Goal: Transaction & Acquisition: Purchase product/service

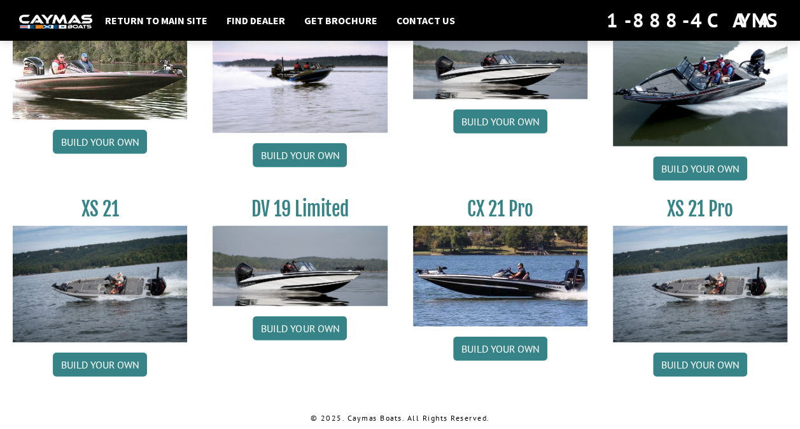
scroll to position [1527, 0]
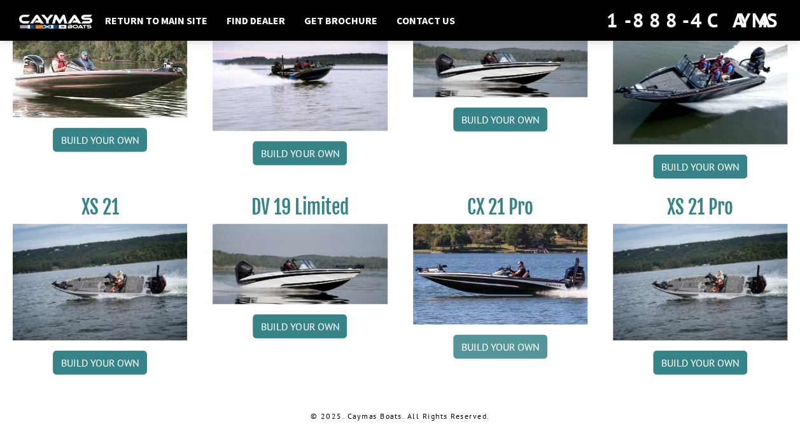
click at [495, 344] on link "Build your own" at bounding box center [500, 347] width 94 height 24
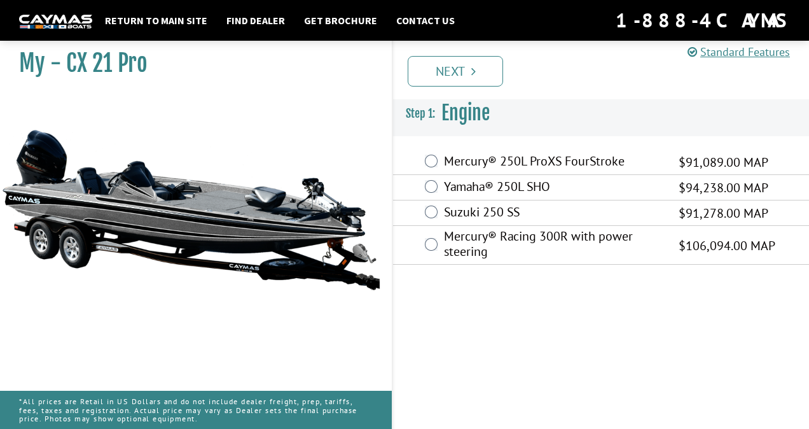
click at [651, 179] on label "Yamaha® 250L SHO" at bounding box center [553, 188] width 219 height 18
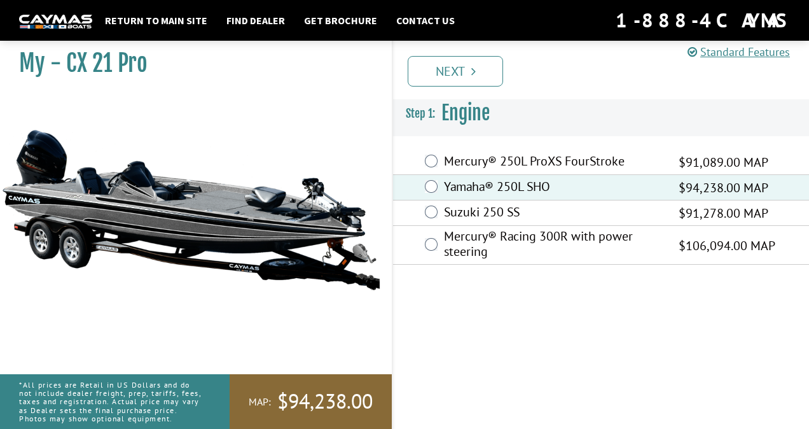
click at [662, 164] on label "Mercury® 250L ProXS FourStroke" at bounding box center [553, 162] width 219 height 18
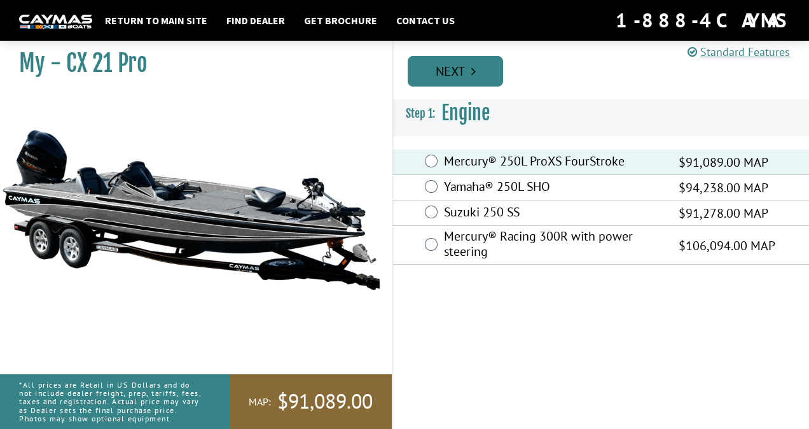
click at [480, 76] on link "Next" at bounding box center [455, 71] width 95 height 31
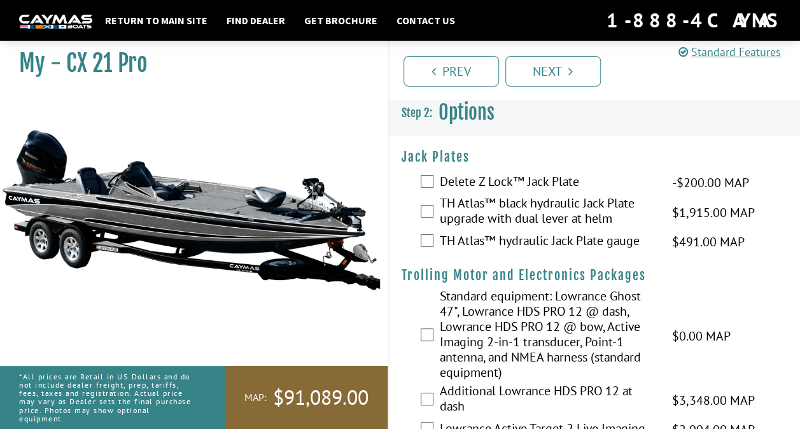
click at [667, 206] on div "TH Atlas™ black hydraulic Jack Plate upgrade with dual lever at helm $1,915.00 …" at bounding box center [595, 212] width 412 height 34
click at [640, 227] on label "TH Atlas™ black hydraulic Jack Plate upgrade with dual lever at helm" at bounding box center [548, 212] width 216 height 34
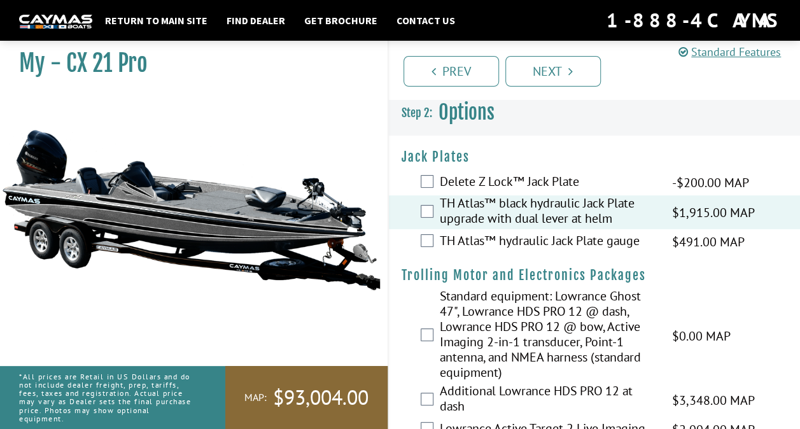
click at [632, 243] on label "TH Atlas™ hydraulic Jack Plate gauge" at bounding box center [548, 242] width 216 height 18
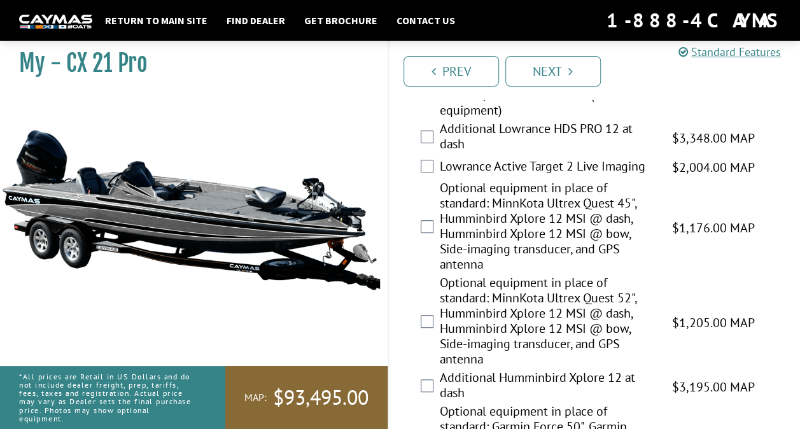
scroll to position [265, 0]
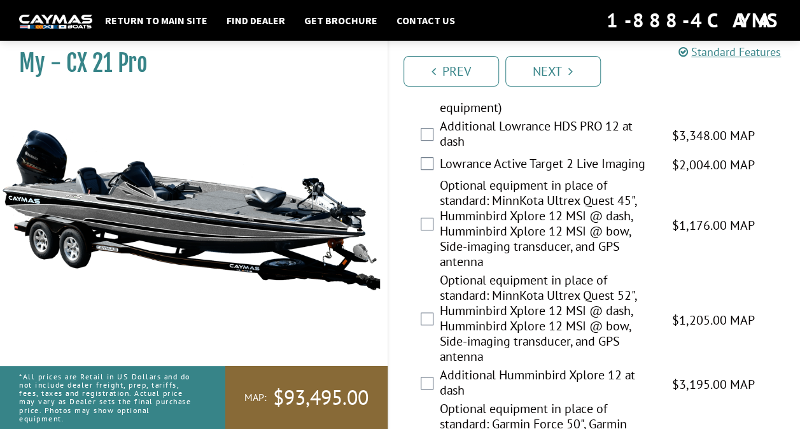
click at [640, 227] on label "Optional equipment in place of standard: MinnKota Ultrex Quest 45", Humminbird …" at bounding box center [548, 225] width 216 height 95
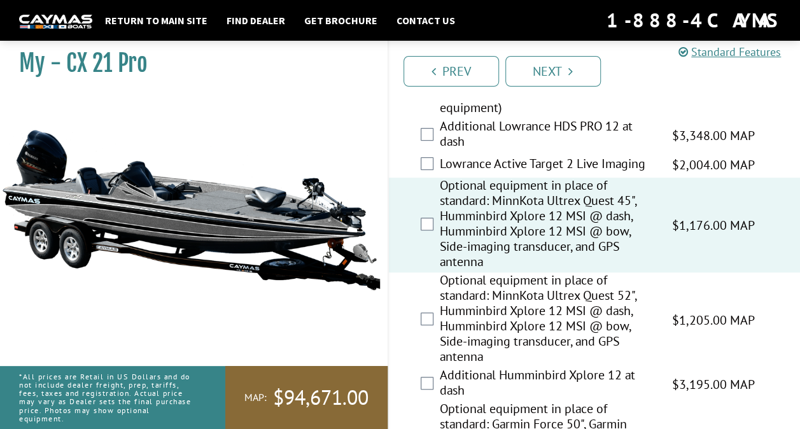
click at [650, 207] on label "Optional equipment in place of standard: MinnKota Ultrex Quest 45", Humminbird …" at bounding box center [548, 225] width 216 height 95
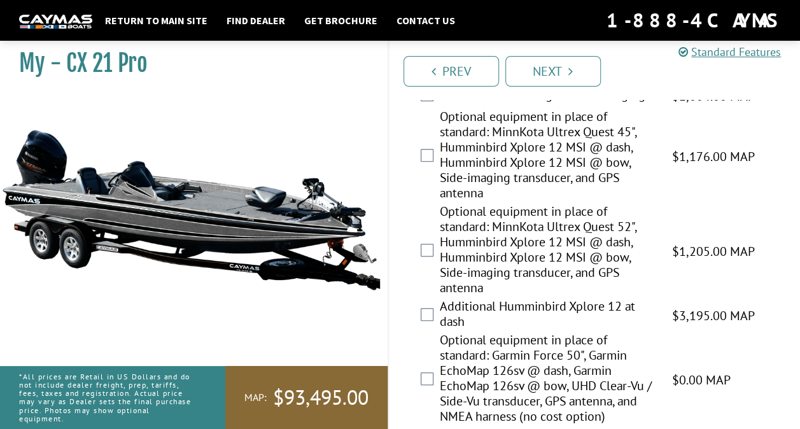
scroll to position [340, 0]
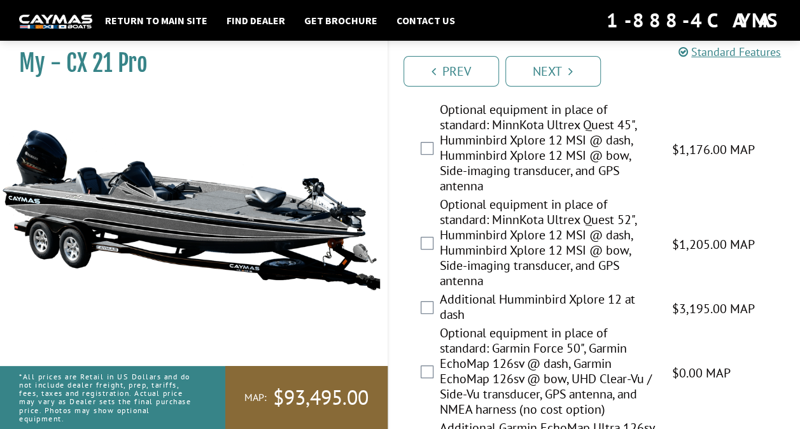
click at [639, 228] on label "Optional equipment in place of standard: MinnKota Ultrex Quest 52", Humminbird …" at bounding box center [548, 244] width 216 height 95
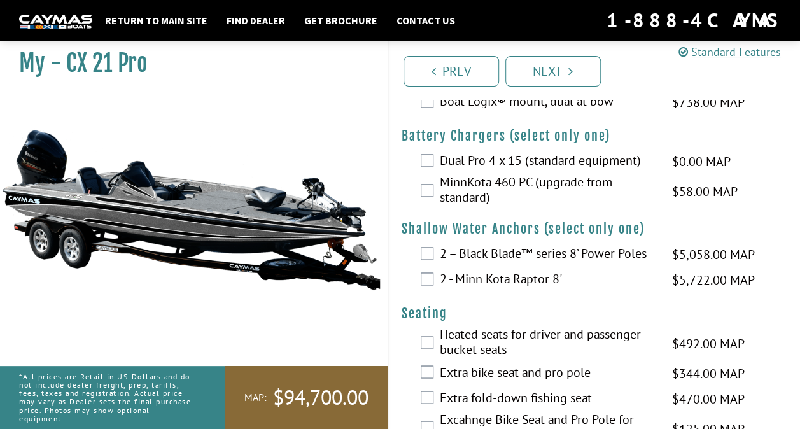
scroll to position [843, 0]
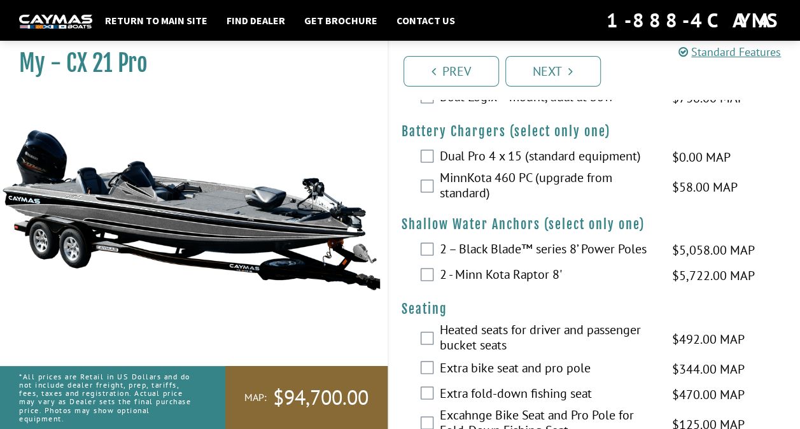
click at [672, 158] on span "$0.00 MAP" at bounding box center [700, 157] width 59 height 19
click at [633, 158] on label "Dual Pro 4 x 15 (standard equipment)" at bounding box center [548, 157] width 216 height 18
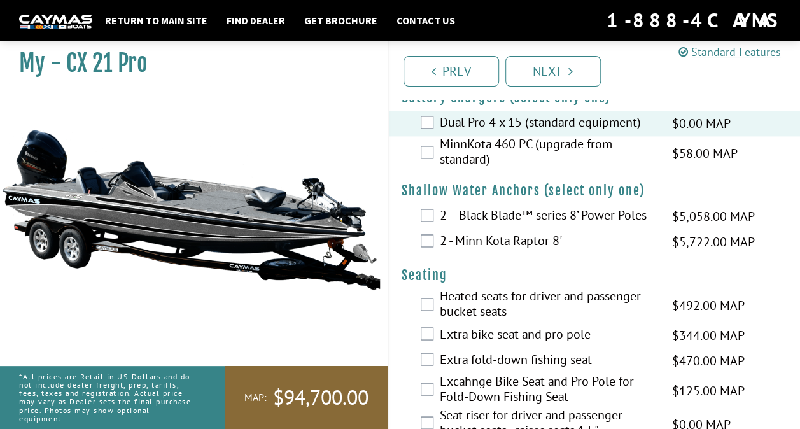
scroll to position [875, 0]
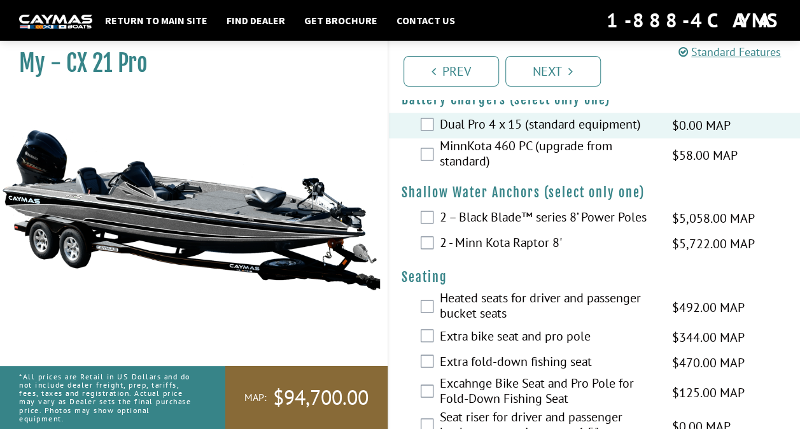
click at [669, 155] on div "MinnKota 460 PC (upgrade from standard) $58.00 MAP $69.00 MSRP" at bounding box center [595, 155] width 412 height 34
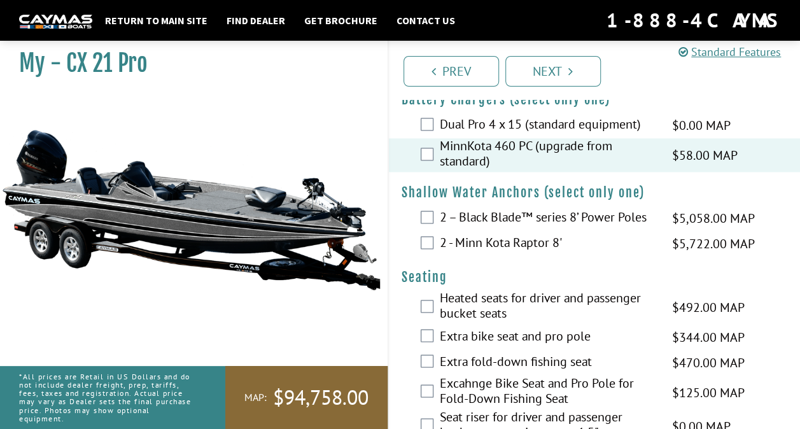
click at [596, 244] on label "2 - Minn Kota Raptor 8'" at bounding box center [548, 244] width 216 height 18
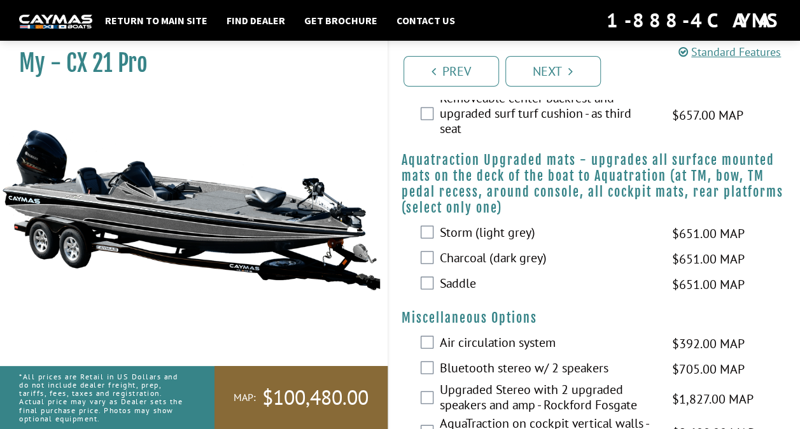
scroll to position [1232, 0]
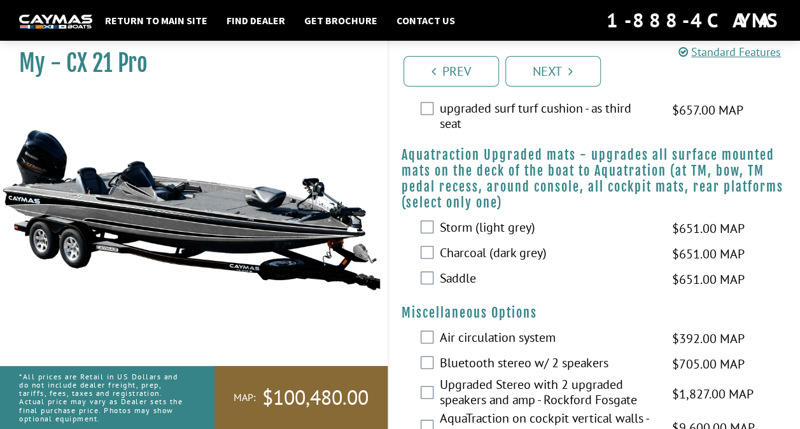
click at [644, 253] on label "Charcoal (dark grey)" at bounding box center [548, 254] width 216 height 18
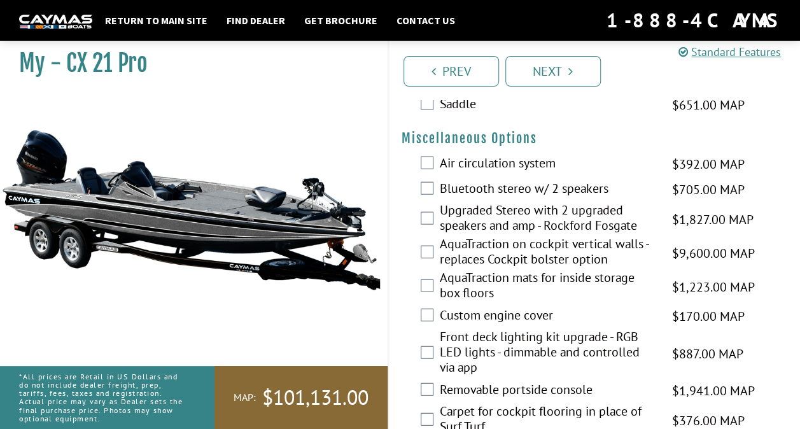
scroll to position [1406, 0]
click at [697, 167] on span "$392.00 MAP" at bounding box center [707, 164] width 73 height 19
click at [705, 165] on span "$392.00 MAP" at bounding box center [707, 164] width 73 height 19
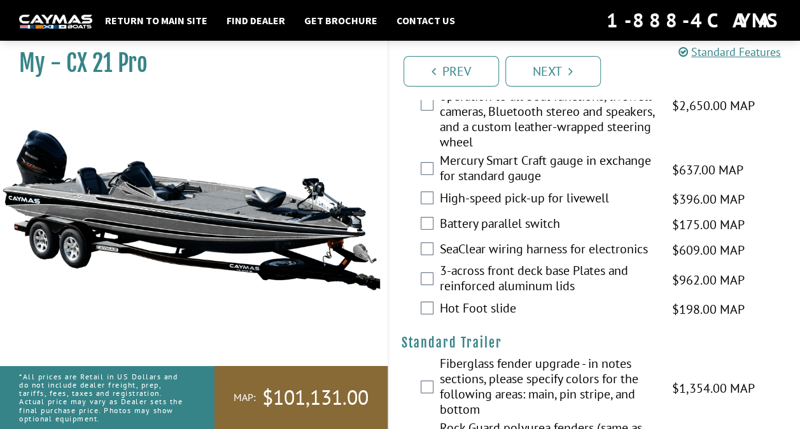
scroll to position [1821, 0]
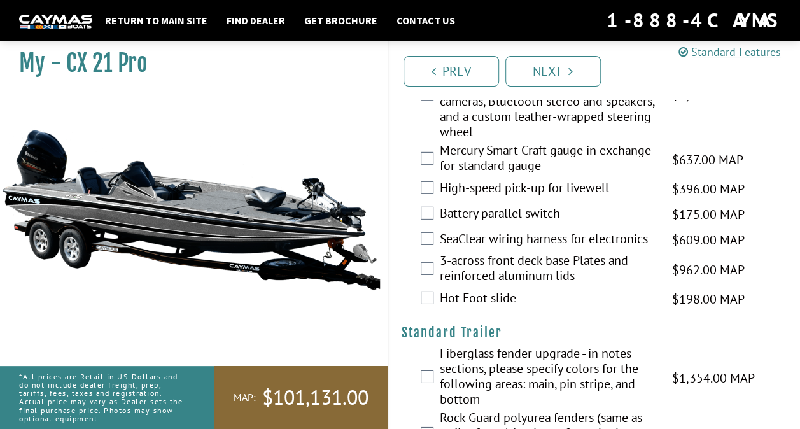
click at [621, 183] on label "High-speed pick-up for livewell" at bounding box center [548, 189] width 216 height 18
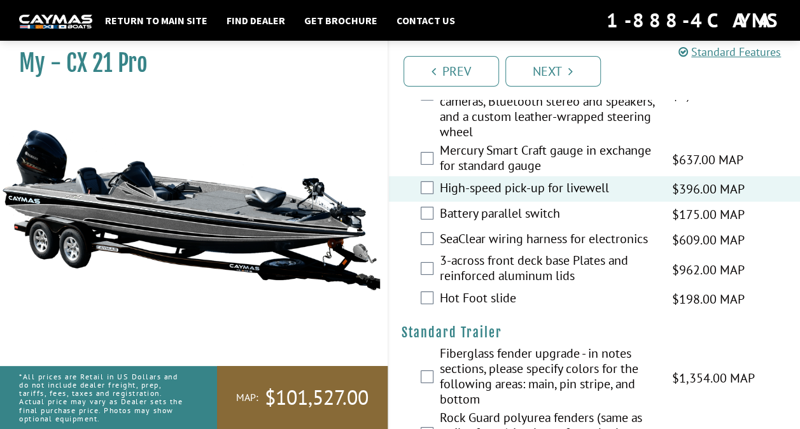
click at [652, 239] on label "SeaClear wiring harness for electronics" at bounding box center [548, 240] width 216 height 18
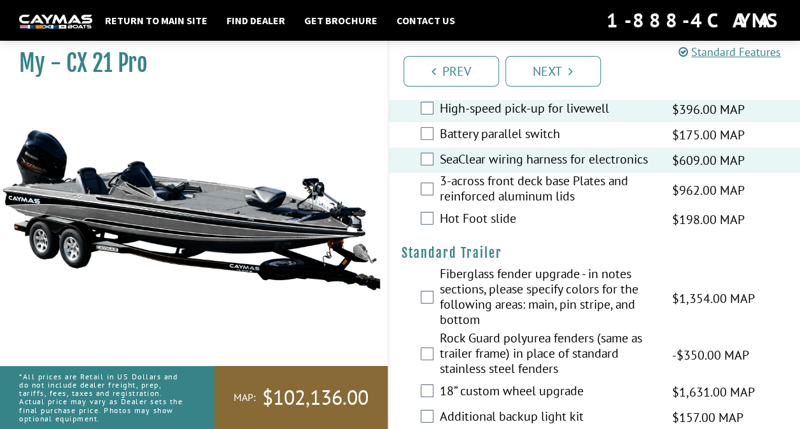
scroll to position [1905, 0]
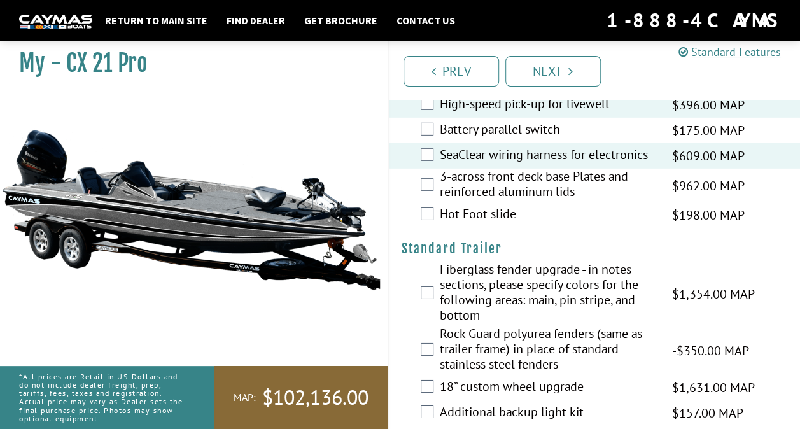
click at [687, 218] on span "$198.00 MAP" at bounding box center [707, 215] width 73 height 19
click at [603, 217] on label "Hot Foot slide" at bounding box center [548, 215] width 216 height 18
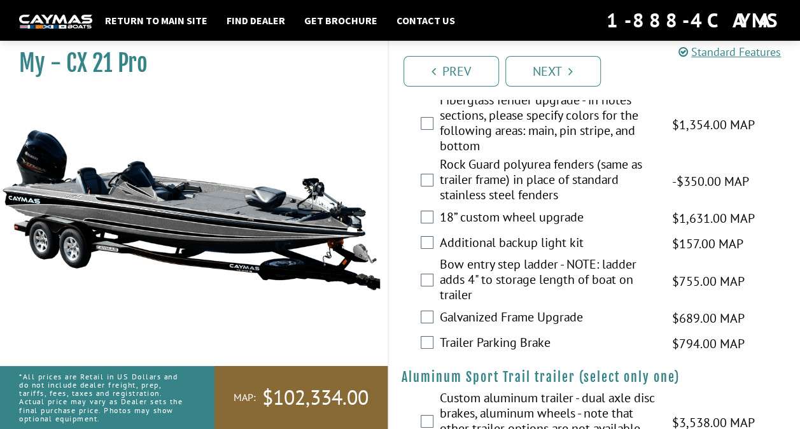
scroll to position [2076, 0]
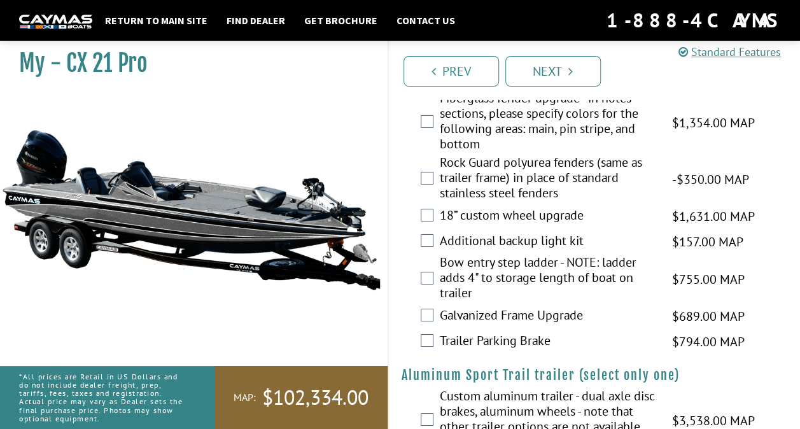
click at [618, 211] on label "18” custom wheel upgrade" at bounding box center [548, 216] width 216 height 18
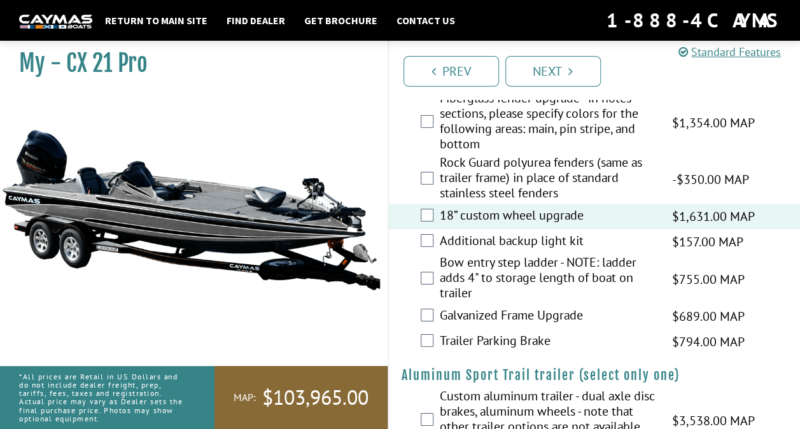
click at [628, 210] on label "18” custom wheel upgrade" at bounding box center [548, 216] width 216 height 18
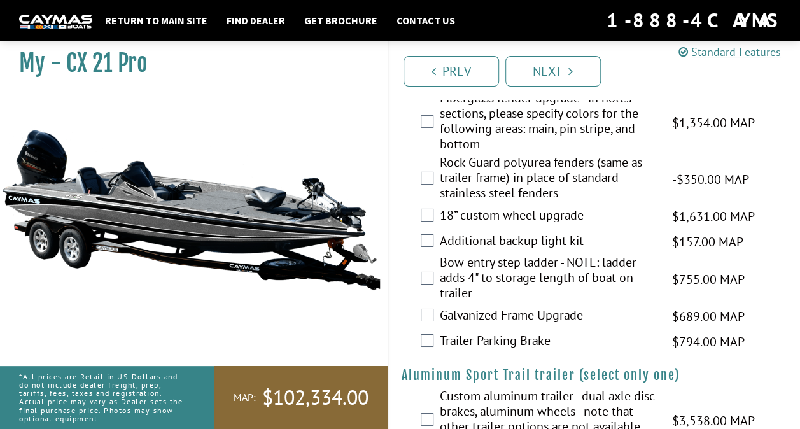
click at [638, 213] on label "18” custom wheel upgrade" at bounding box center [548, 216] width 216 height 18
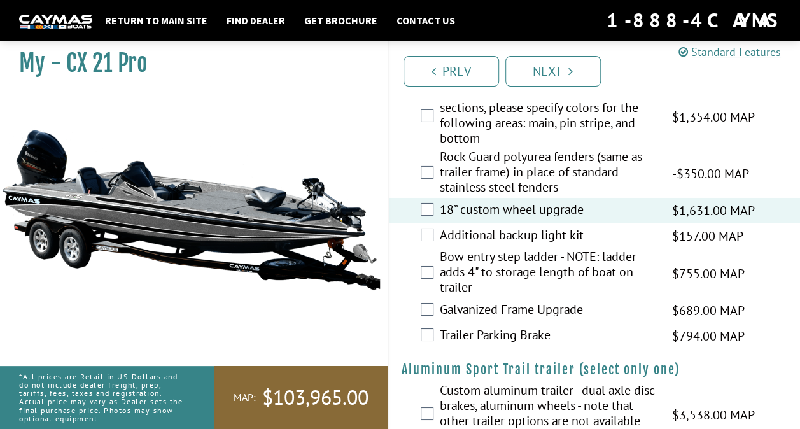
scroll to position [2121, 0]
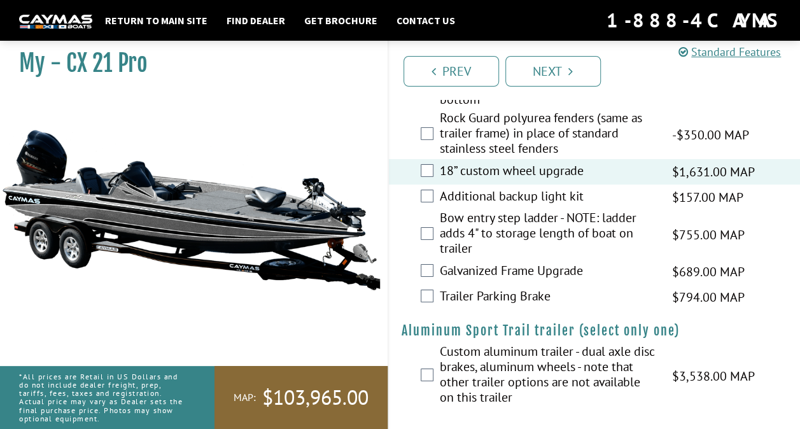
click at [625, 231] on label "Bow entry step ladder - NOTE: ladder adds 4" to storage length of boat on trail…" at bounding box center [548, 234] width 216 height 49
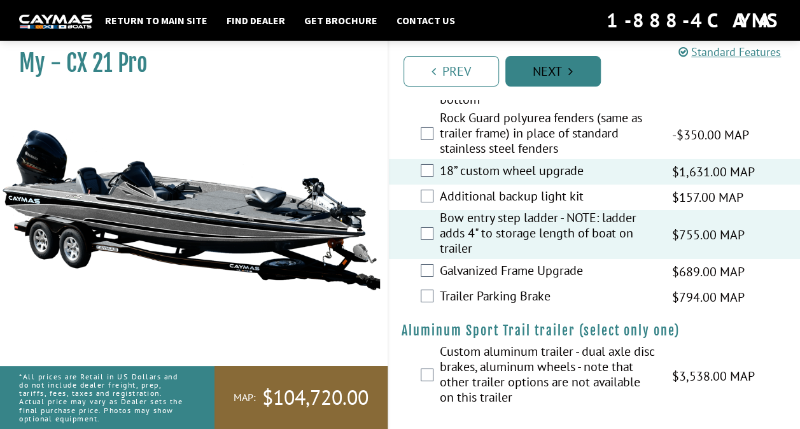
click at [593, 72] on link "Next" at bounding box center [552, 71] width 95 height 31
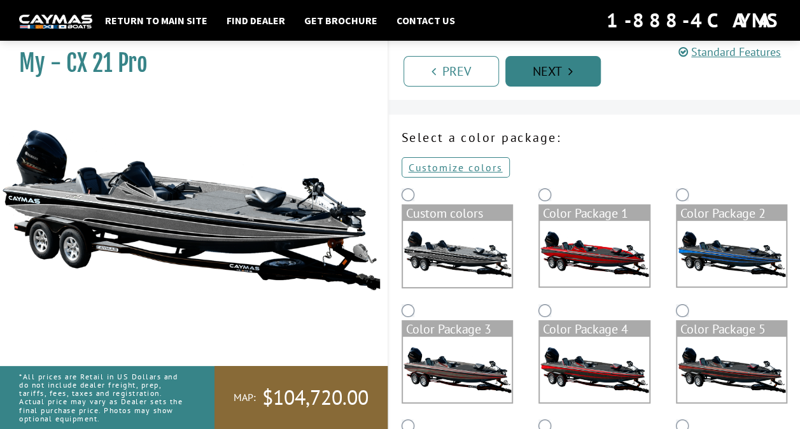
scroll to position [0, 0]
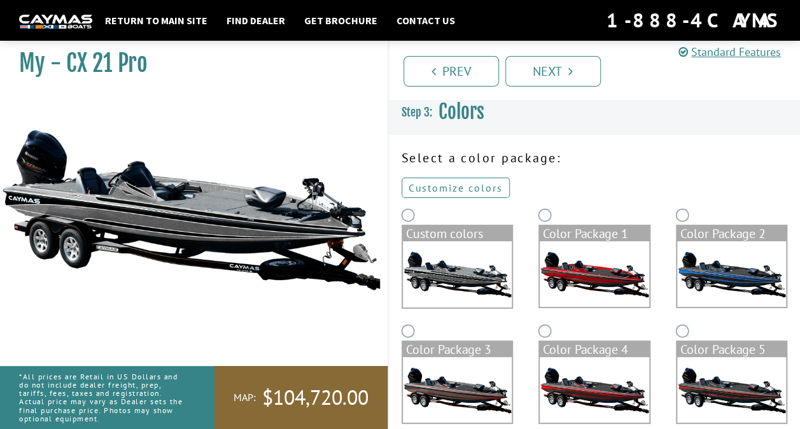
click at [503, 190] on link "Customize colors" at bounding box center [456, 188] width 108 height 20
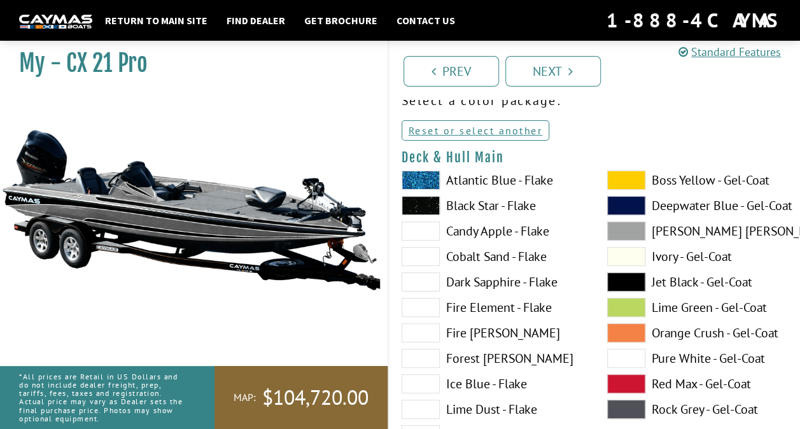
scroll to position [50, 0]
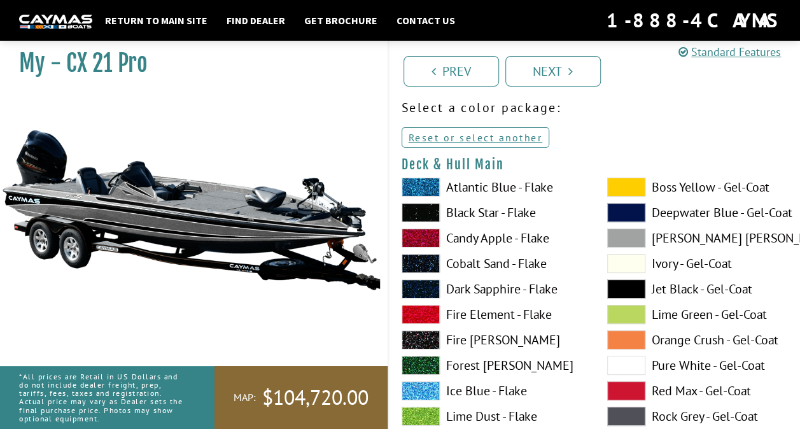
click at [557, 193] on label "Atlantic Blue - Flake" at bounding box center [492, 187] width 180 height 19
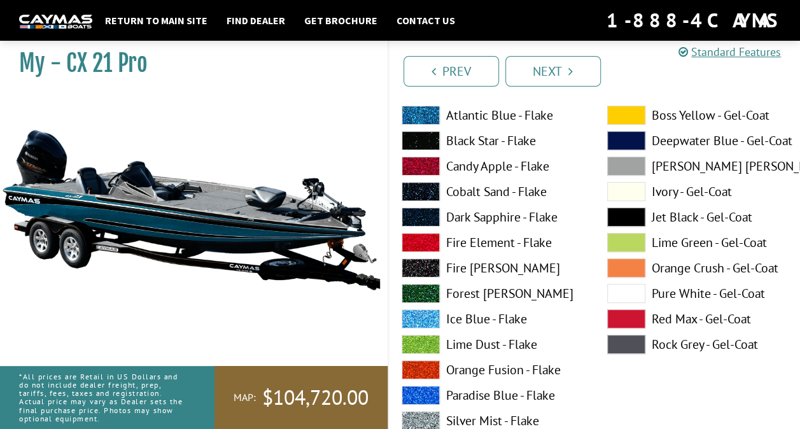
scroll to position [126, 0]
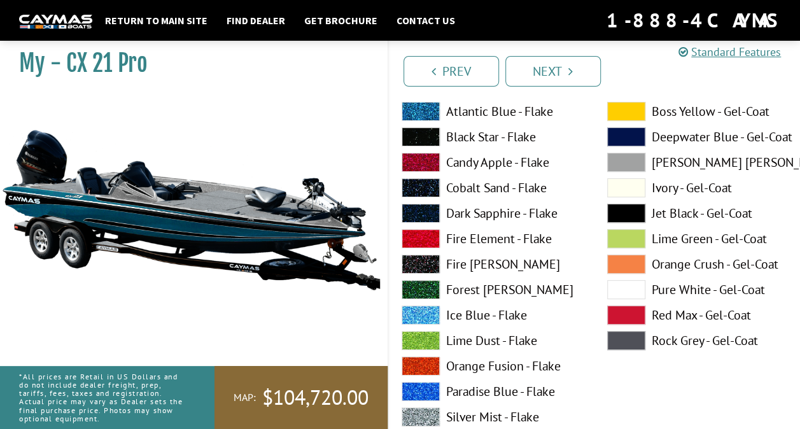
click at [548, 139] on label "Black Star - Flake" at bounding box center [492, 136] width 180 height 19
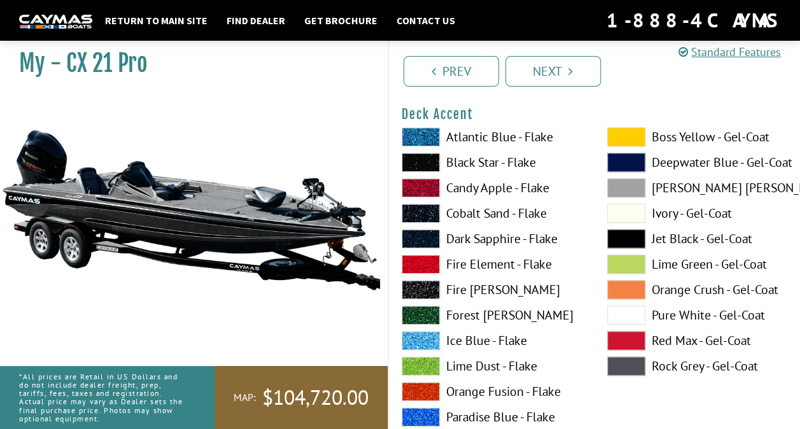
scroll to position [634, 0]
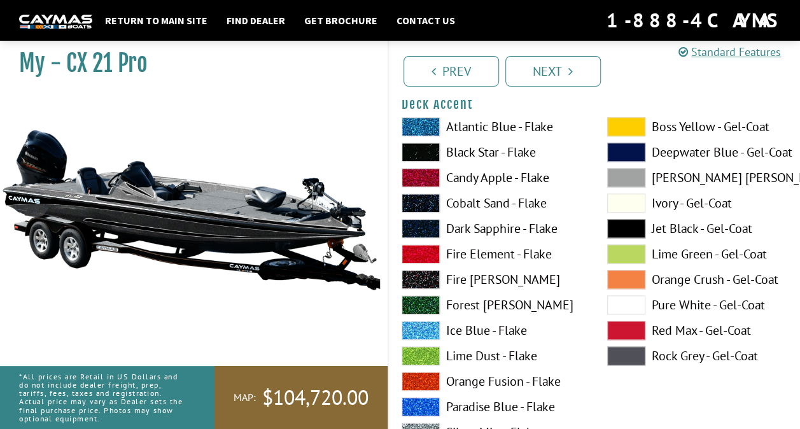
click at [548, 122] on label "Atlantic Blue - Flake" at bounding box center [492, 126] width 180 height 19
click at [719, 179] on label "[PERSON_NAME] [PERSON_NAME] - Gel-Coat" at bounding box center [697, 177] width 180 height 19
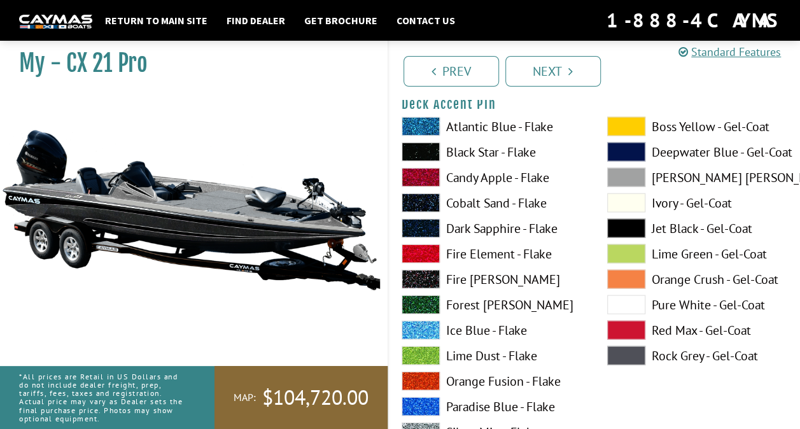
scroll to position [1159, 0]
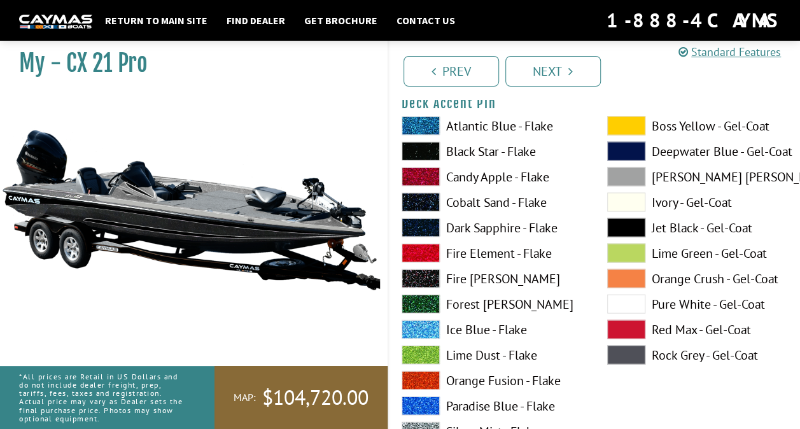
click at [688, 129] on label "Boss Yellow - Gel-Coat" at bounding box center [697, 125] width 180 height 19
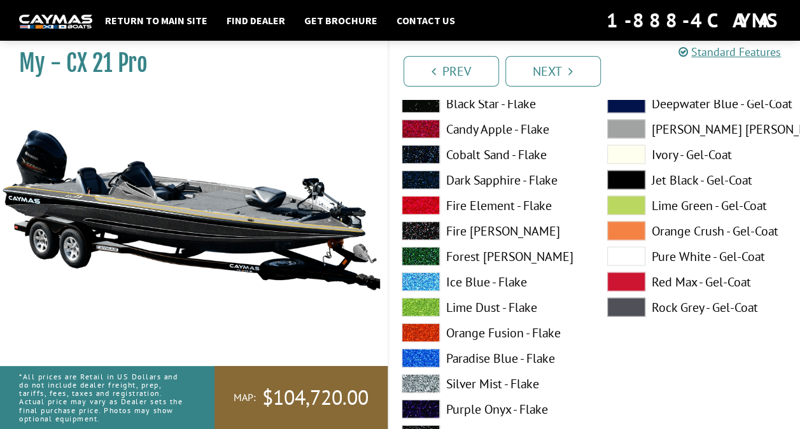
scroll to position [1275, 0]
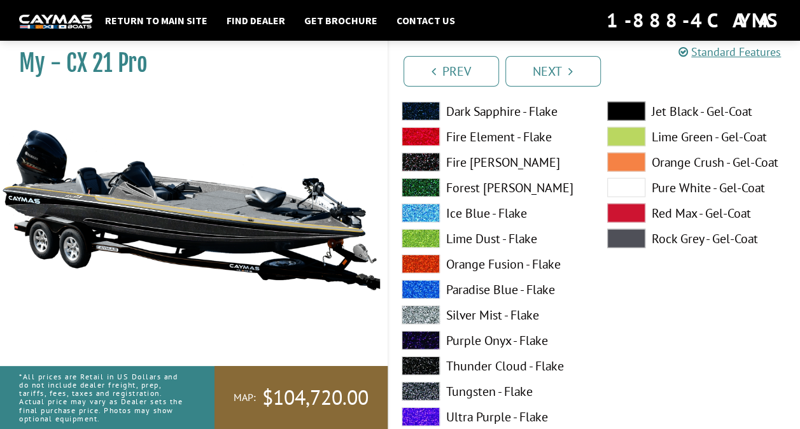
click at [538, 316] on label "Silver Mist - Flake" at bounding box center [492, 314] width 180 height 19
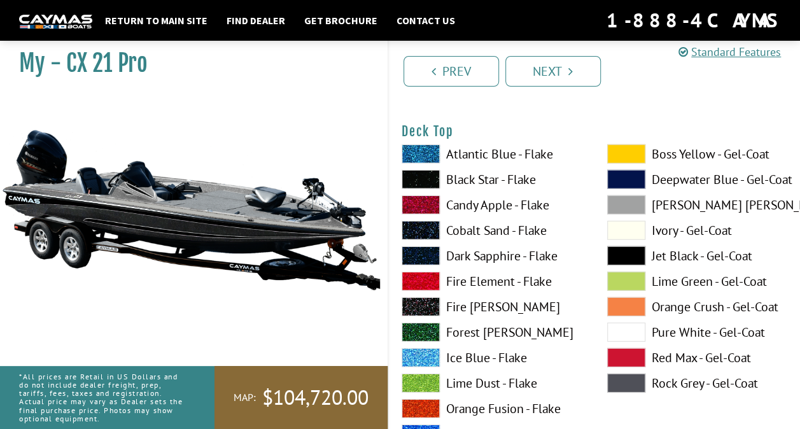
scroll to position [1656, 0]
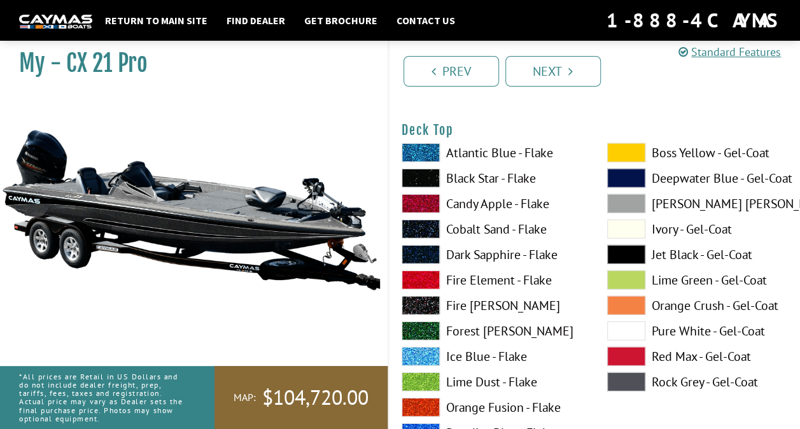
click at [562, 160] on label "Atlantic Blue - Flake" at bounding box center [492, 152] width 180 height 19
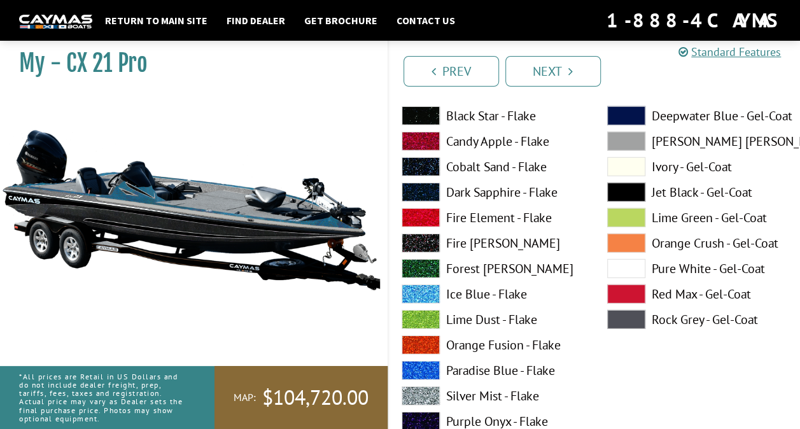
scroll to position [1694, 0]
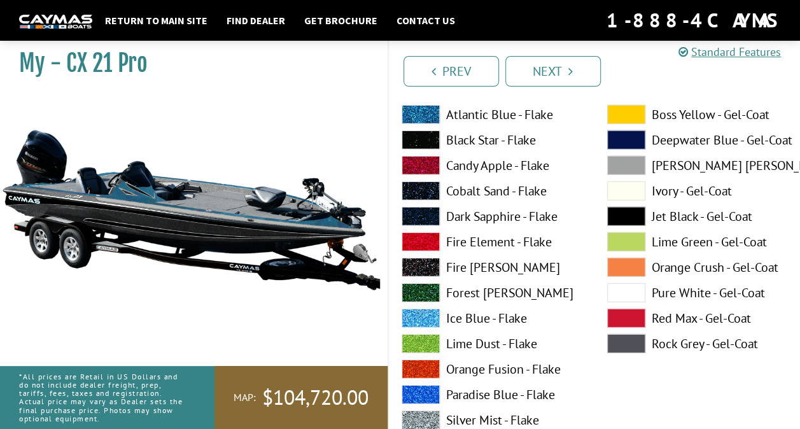
click at [538, 145] on label "Black Star - Flake" at bounding box center [492, 139] width 180 height 19
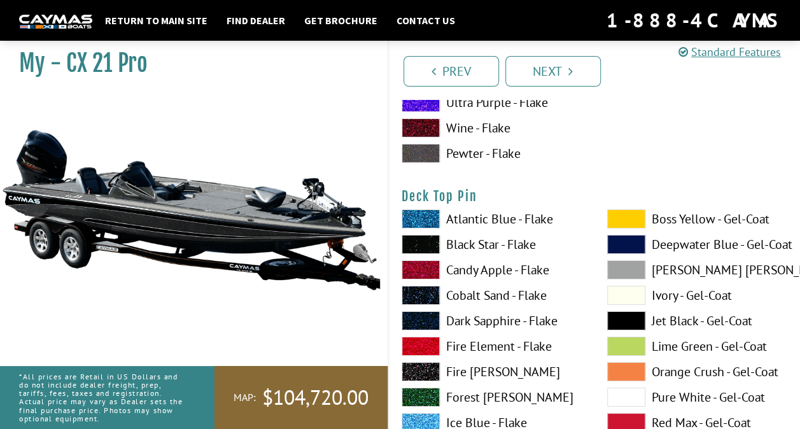
scroll to position [2119, 0]
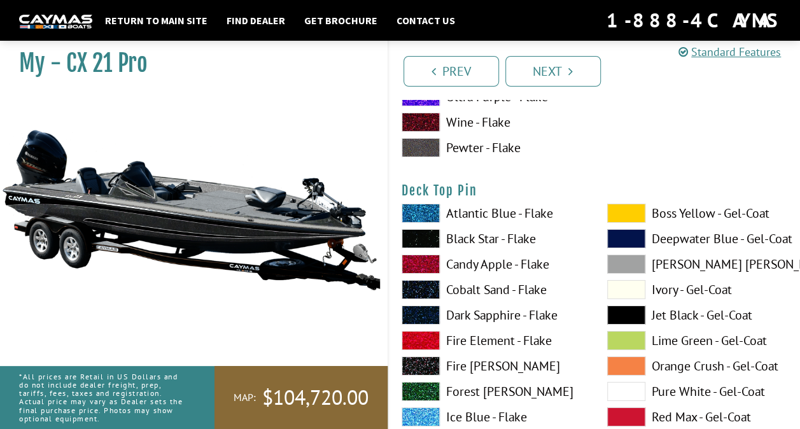
click at [714, 220] on label "Boss Yellow - Gel-Coat" at bounding box center [697, 213] width 180 height 19
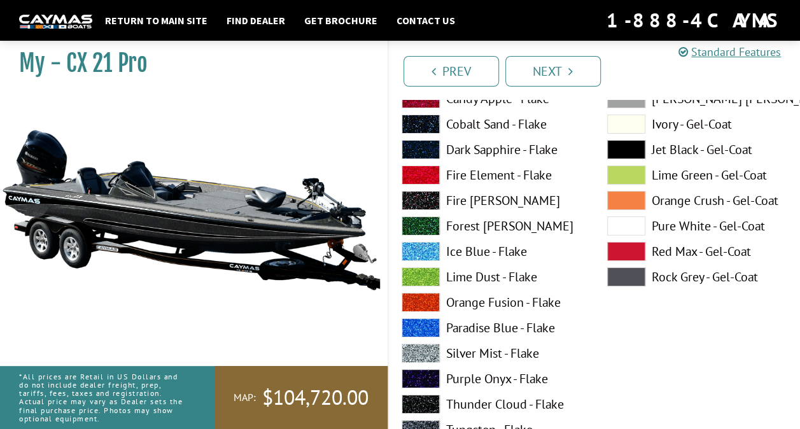
scroll to position [2287, 0]
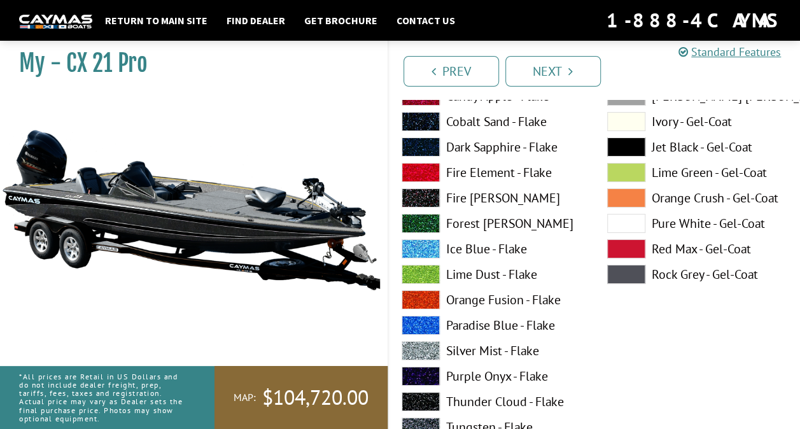
click at [533, 349] on label "Silver Mist - Flake" at bounding box center [492, 350] width 180 height 19
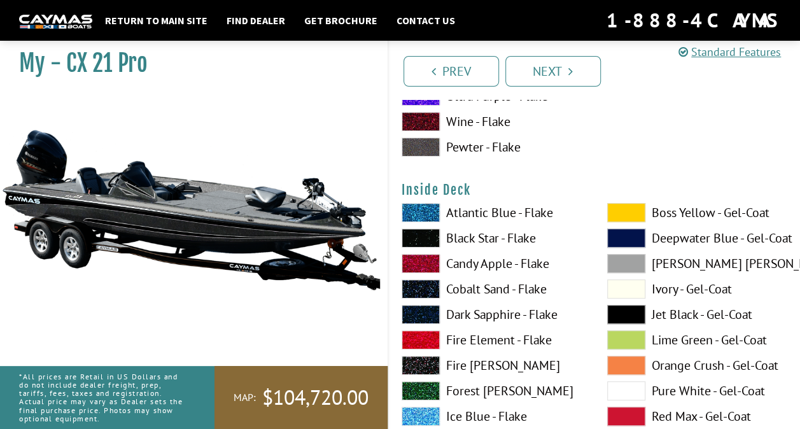
scroll to position [2644, 0]
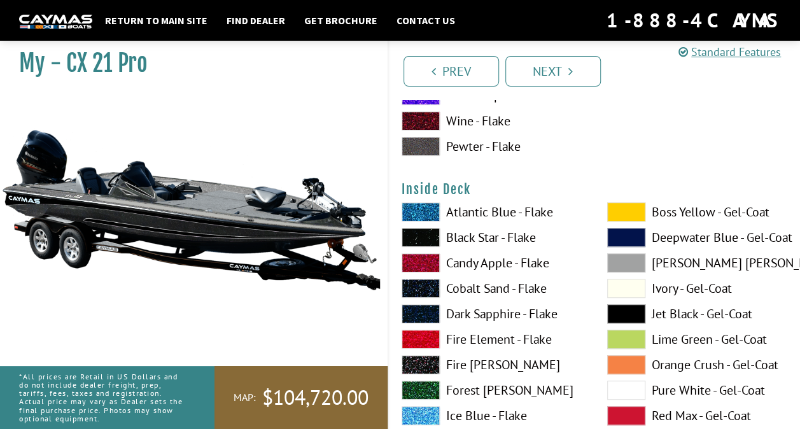
click at [659, 215] on label "Boss Yellow - Gel-Coat" at bounding box center [697, 211] width 180 height 19
click at [551, 243] on label "Black Star - Flake" at bounding box center [492, 237] width 180 height 19
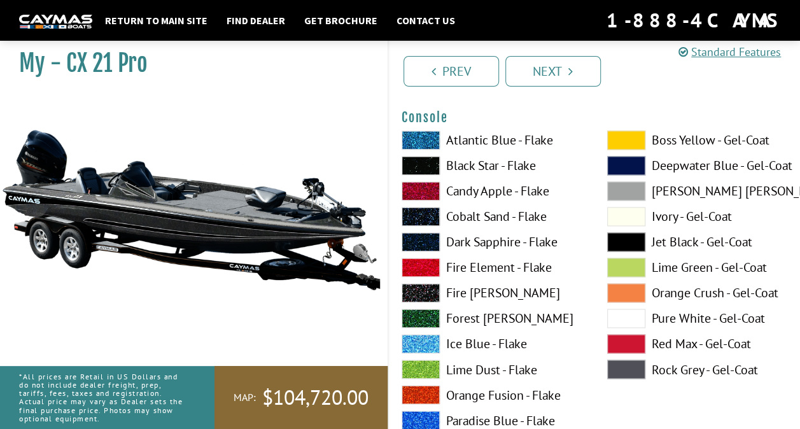
scroll to position [3227, 0]
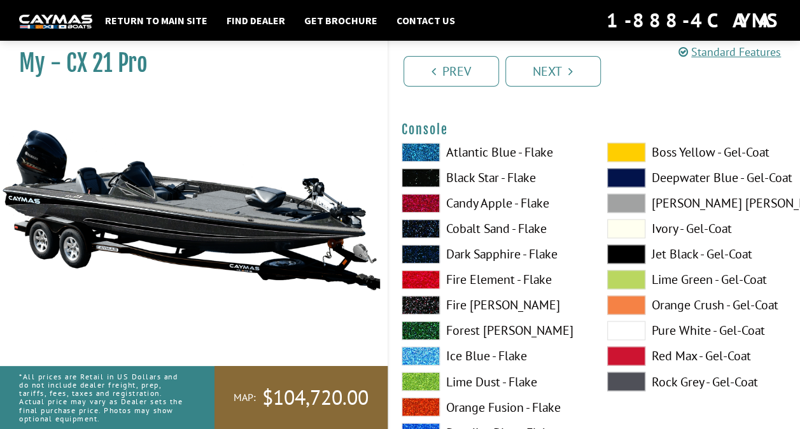
click at [720, 155] on label "Boss Yellow - Gel-Coat" at bounding box center [697, 152] width 180 height 19
click at [536, 171] on label "Black Star - Flake" at bounding box center [492, 177] width 180 height 19
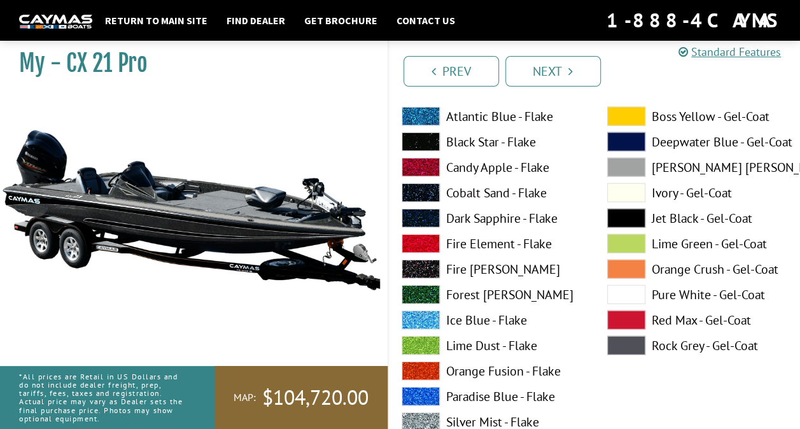
scroll to position [3777, 0]
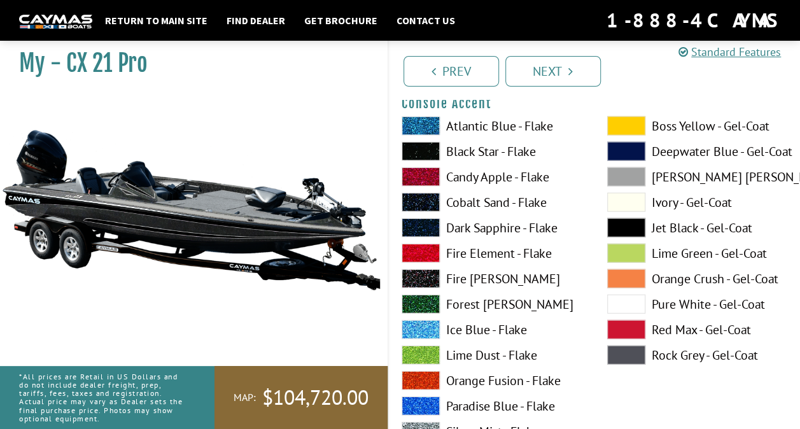
click at [710, 129] on label "Boss Yellow - Gel-Coat" at bounding box center [697, 125] width 180 height 19
click at [551, 157] on label "Black Star - Flake" at bounding box center [492, 151] width 180 height 19
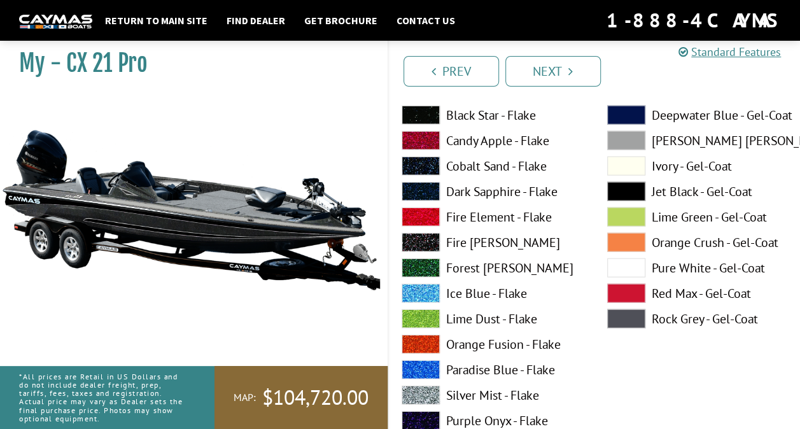
scroll to position [3820, 0]
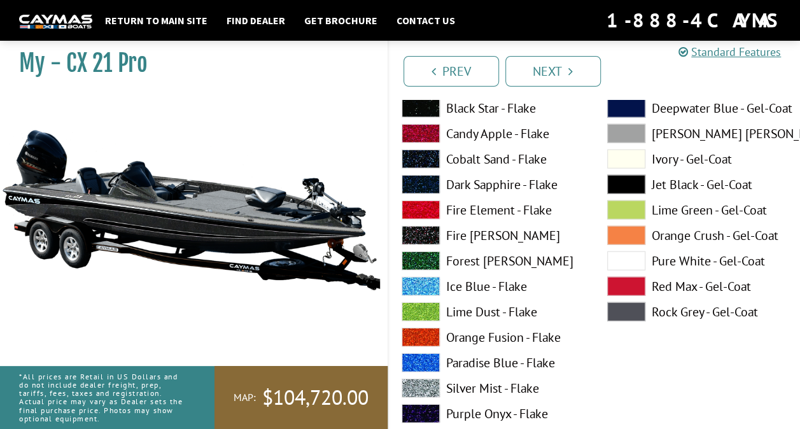
click at [543, 383] on label "Silver Mist - Flake" at bounding box center [492, 388] width 180 height 19
click at [708, 139] on label "[PERSON_NAME] [PERSON_NAME] - Gel-Coat" at bounding box center [697, 133] width 180 height 19
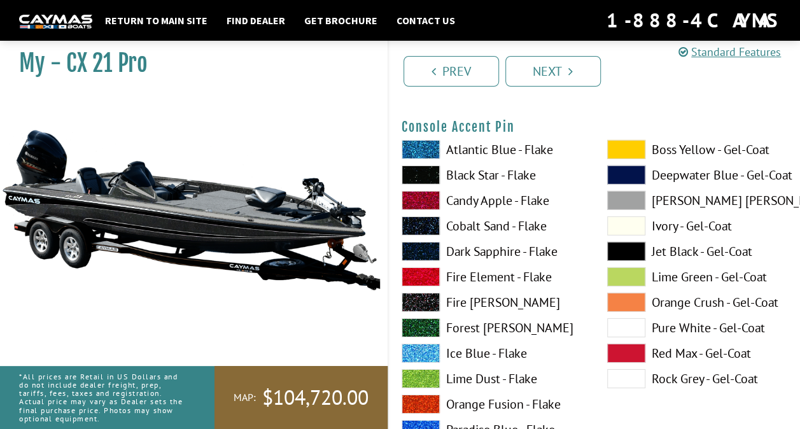
scroll to position [4279, 0]
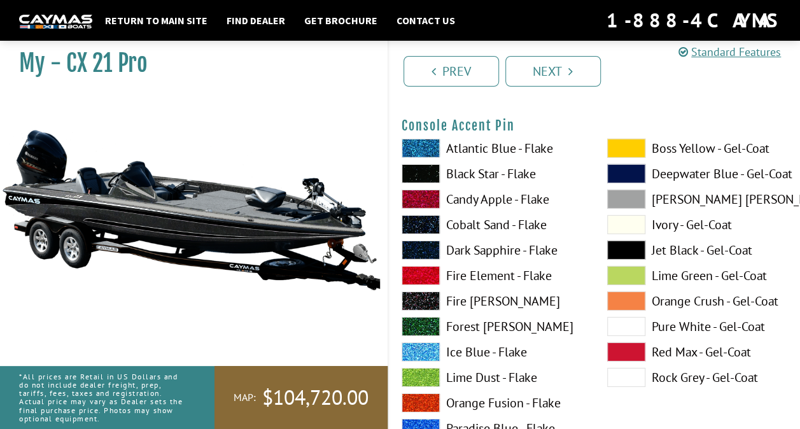
click at [716, 151] on label "Boss Yellow - Gel-Coat" at bounding box center [697, 148] width 180 height 19
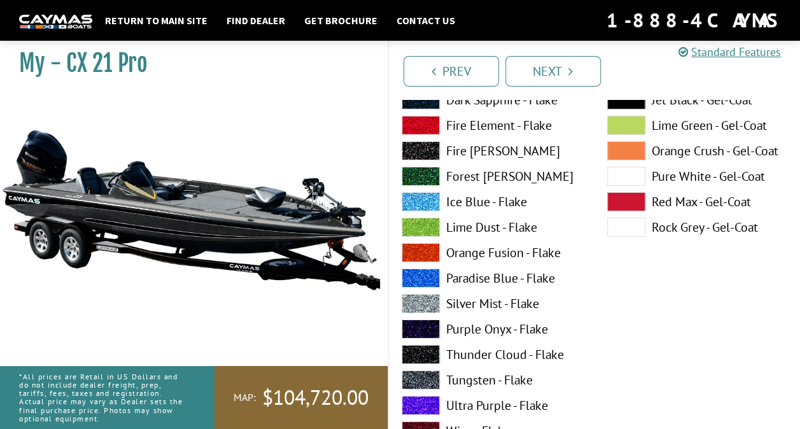
scroll to position [4434, 0]
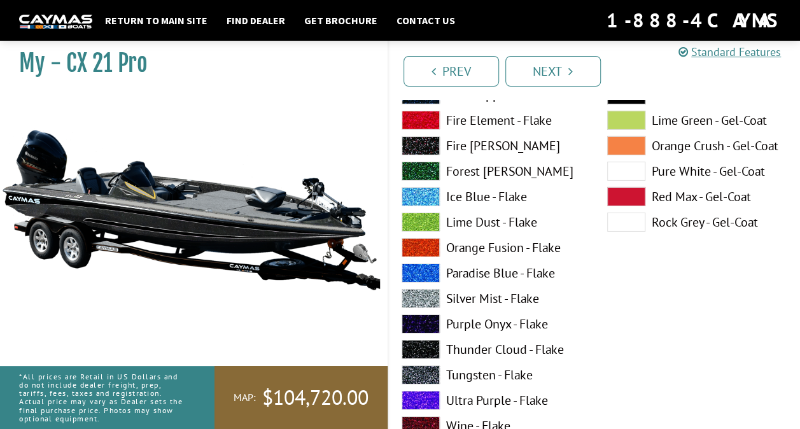
click at [537, 299] on label "Silver Mist - Flake" at bounding box center [492, 298] width 180 height 19
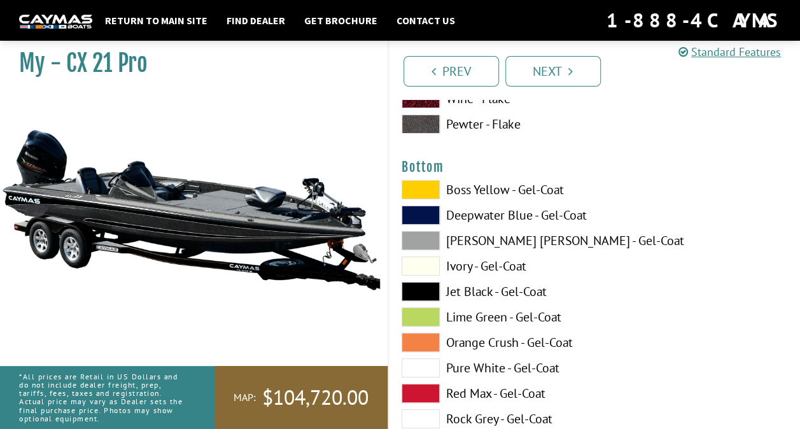
scroll to position [4765, 0]
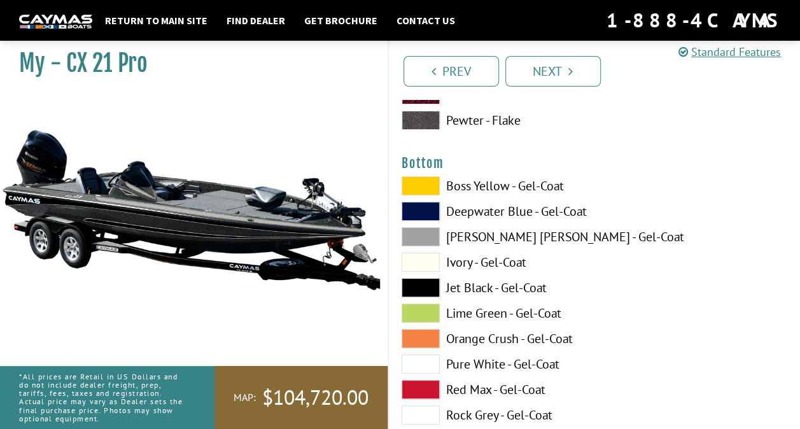
click at [555, 187] on label "Boss Yellow - Gel-Coat" at bounding box center [492, 185] width 180 height 19
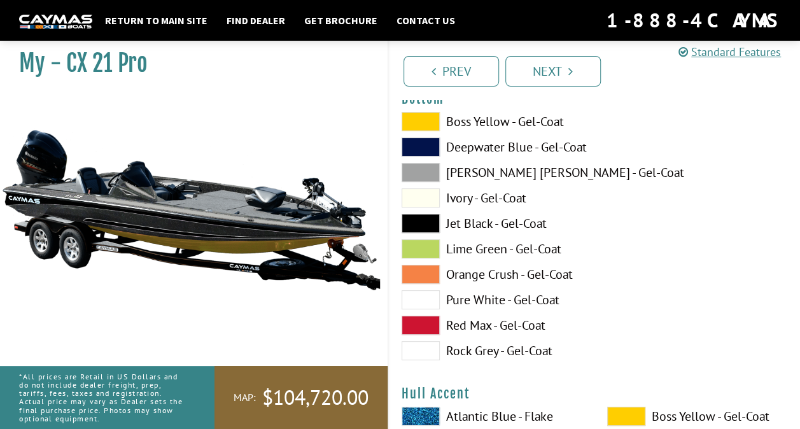
scroll to position [4830, 0]
click at [554, 225] on label "Jet Black - Gel-Coat" at bounding box center [492, 222] width 180 height 19
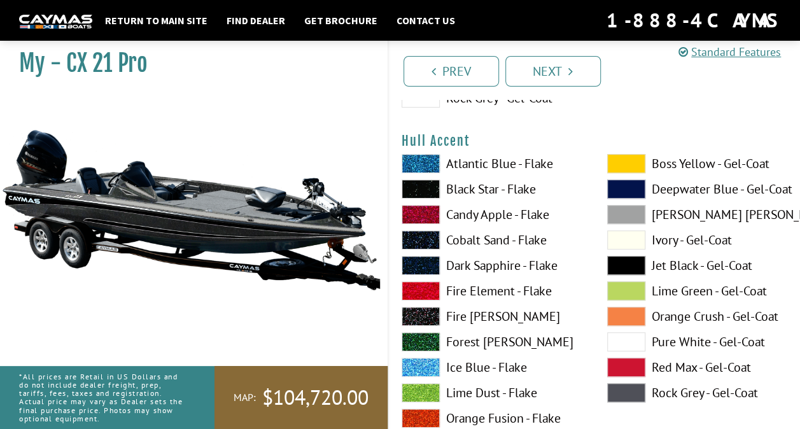
scroll to position [5083, 0]
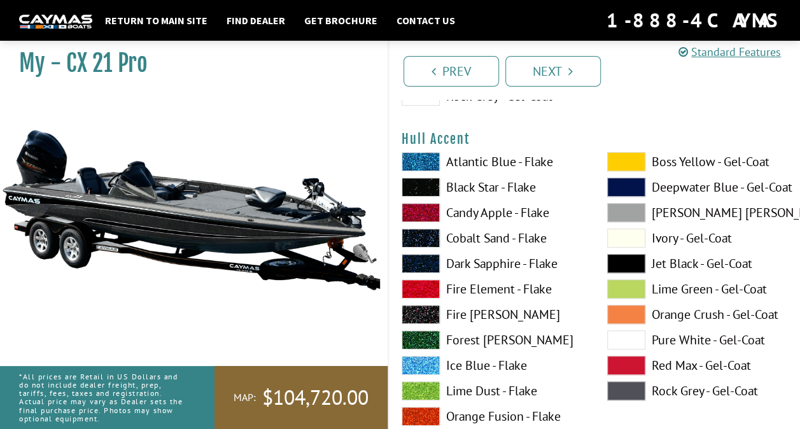
click at [711, 166] on label "Boss Yellow - Gel-Coat" at bounding box center [697, 161] width 180 height 19
click at [682, 209] on label "[PERSON_NAME] [PERSON_NAME] - Gel-Coat" at bounding box center [697, 212] width 180 height 19
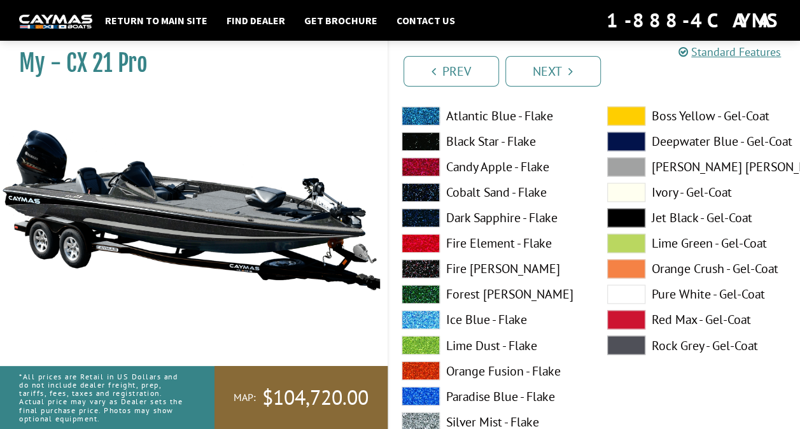
scroll to position [5635, 0]
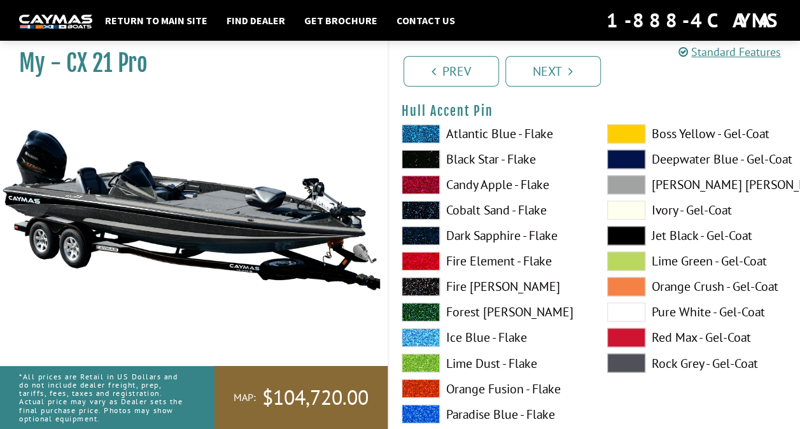
click at [709, 150] on label "Deepwater Blue - Gel-Coat" at bounding box center [697, 159] width 180 height 19
click at [741, 132] on label "Boss Yellow - Gel-Coat" at bounding box center [697, 133] width 180 height 19
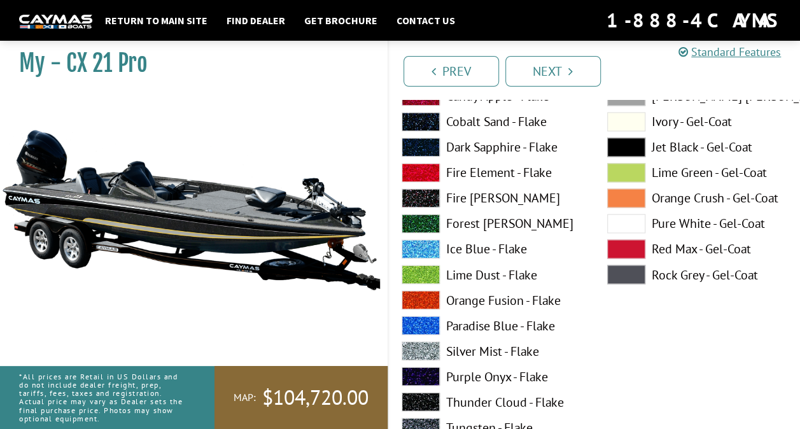
scroll to position [5750, 0]
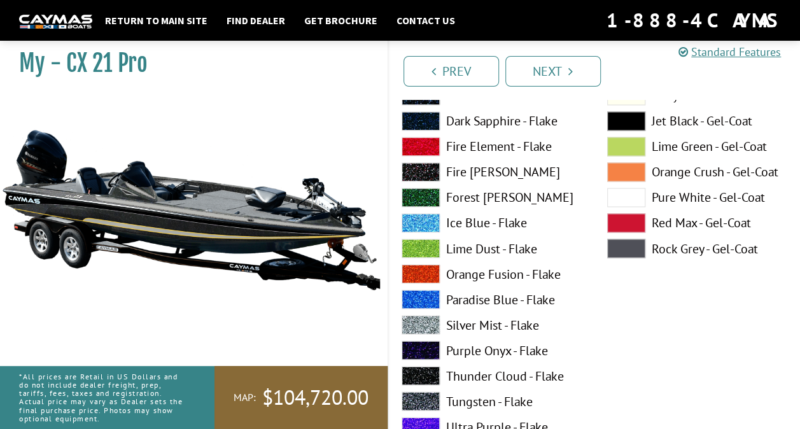
click at [550, 321] on label "Silver Mist - Flake" at bounding box center [492, 324] width 180 height 19
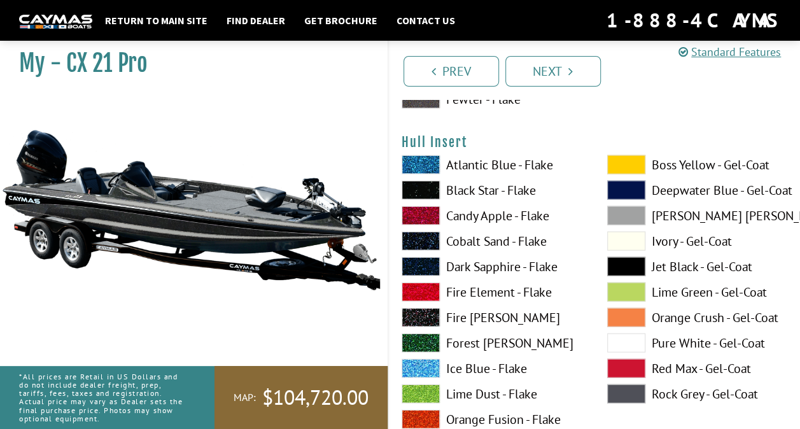
scroll to position [6129, 0]
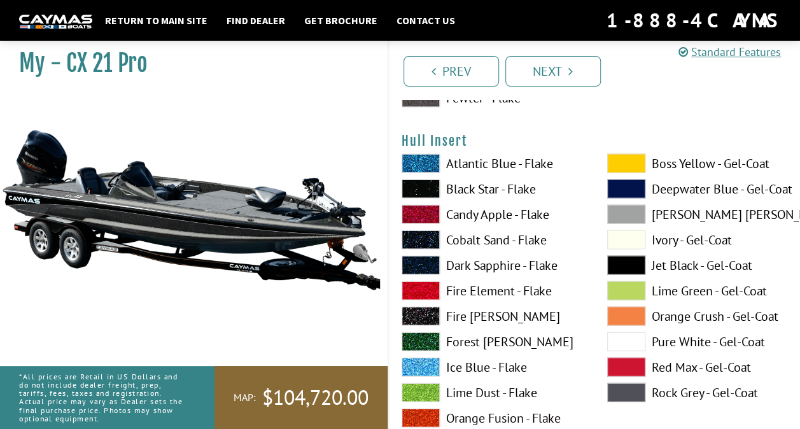
click at [715, 168] on label "Boss Yellow - Gel-Coat" at bounding box center [697, 163] width 180 height 19
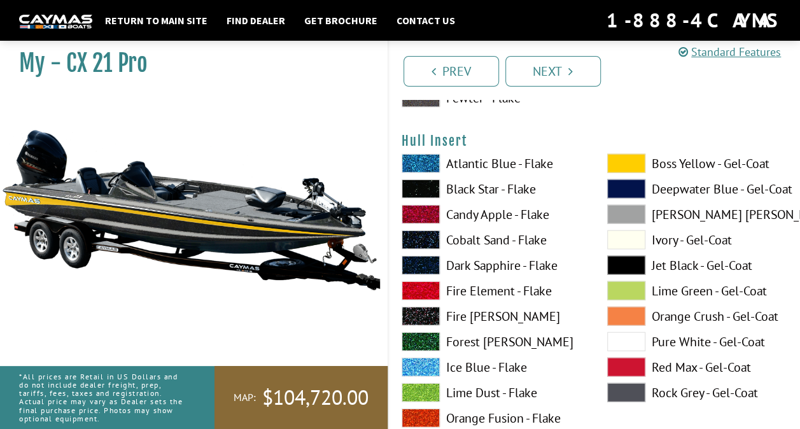
click at [702, 215] on label "[PERSON_NAME] [PERSON_NAME] - Gel-Coat" at bounding box center [697, 214] width 180 height 19
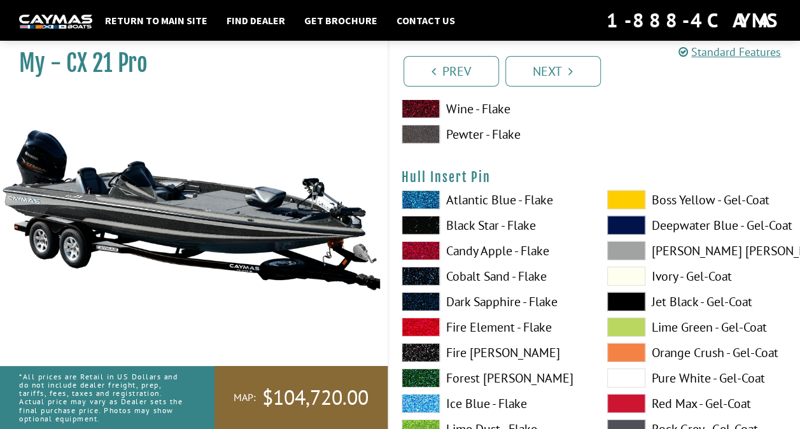
scroll to position [6618, 0]
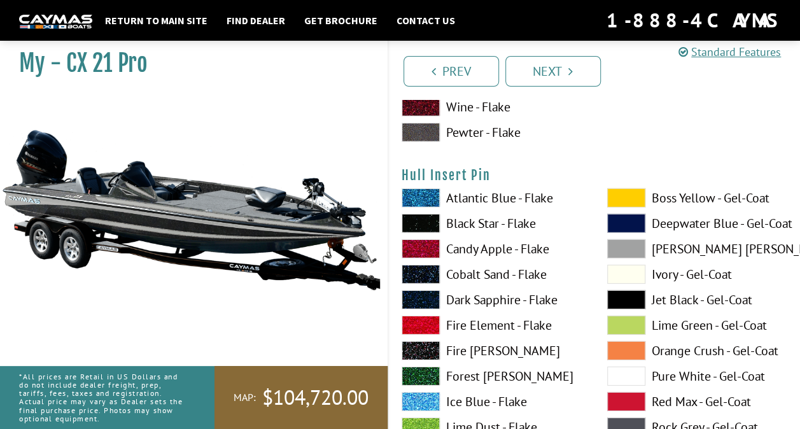
click at [708, 201] on label "Boss Yellow - Gel-Coat" at bounding box center [697, 197] width 180 height 19
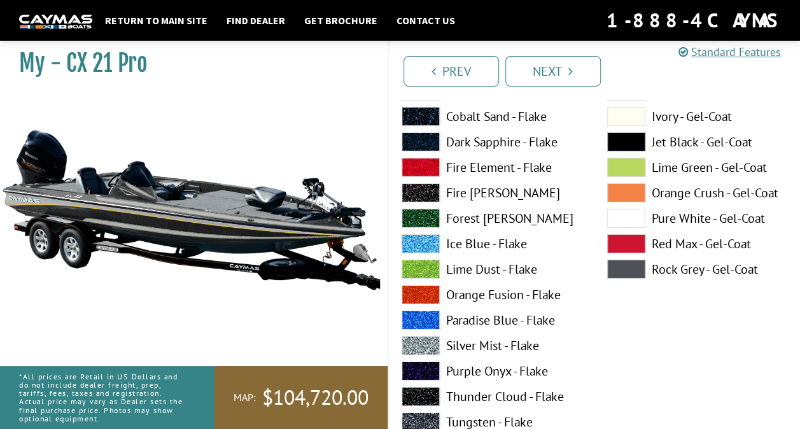
scroll to position [6779, 0]
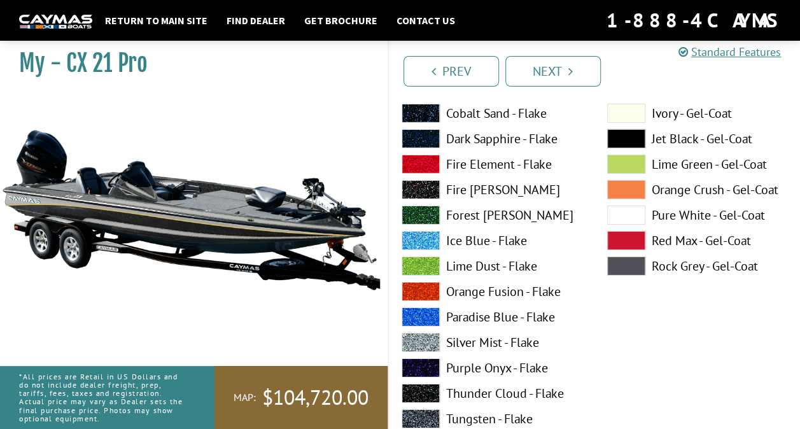
click at [538, 342] on label "Silver Mist - Flake" at bounding box center [492, 342] width 180 height 19
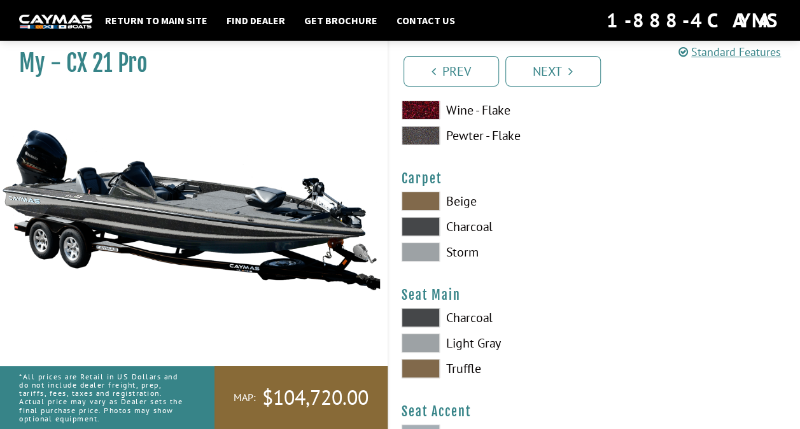
scroll to position [7143, 0]
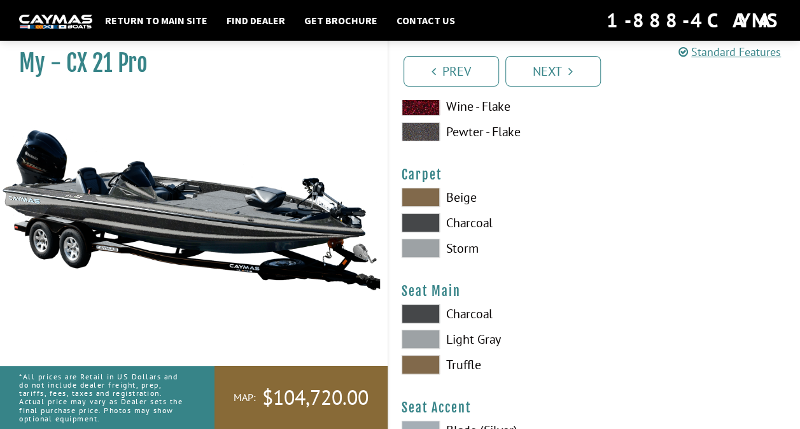
click at [480, 228] on label "Charcoal" at bounding box center [492, 222] width 180 height 19
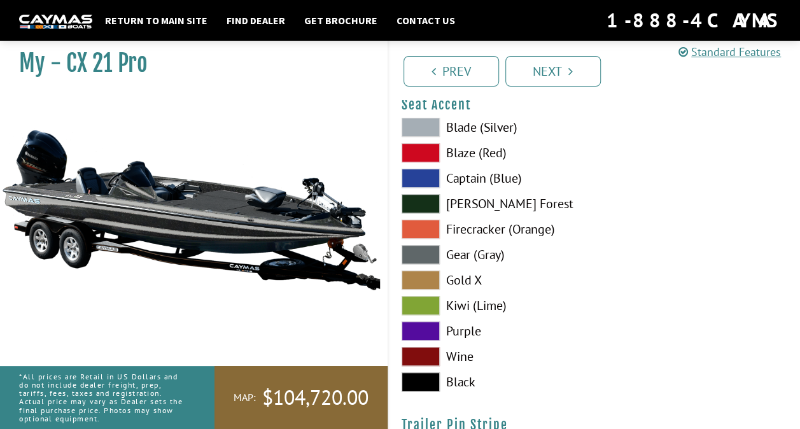
scroll to position [7456, 0]
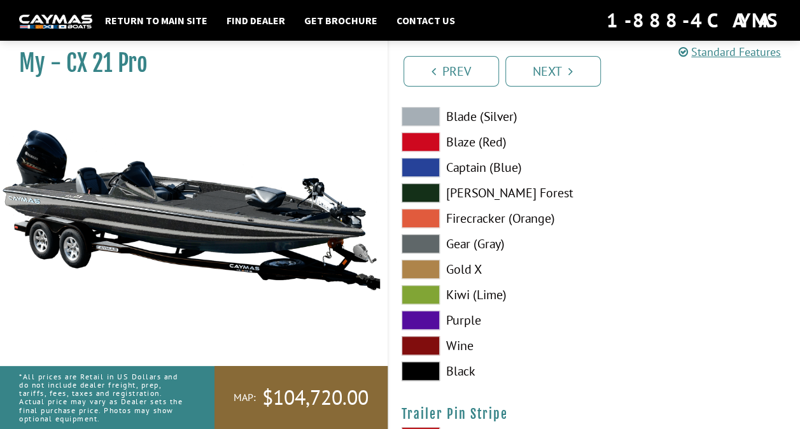
click at [480, 368] on label "Black" at bounding box center [492, 370] width 180 height 19
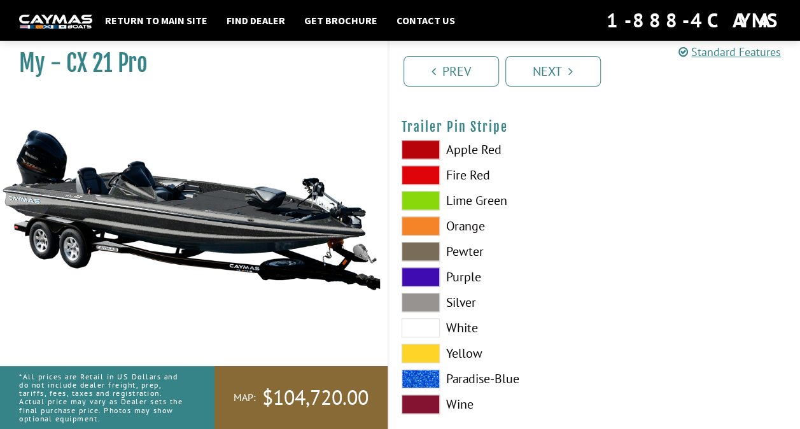
scroll to position [7739, 0]
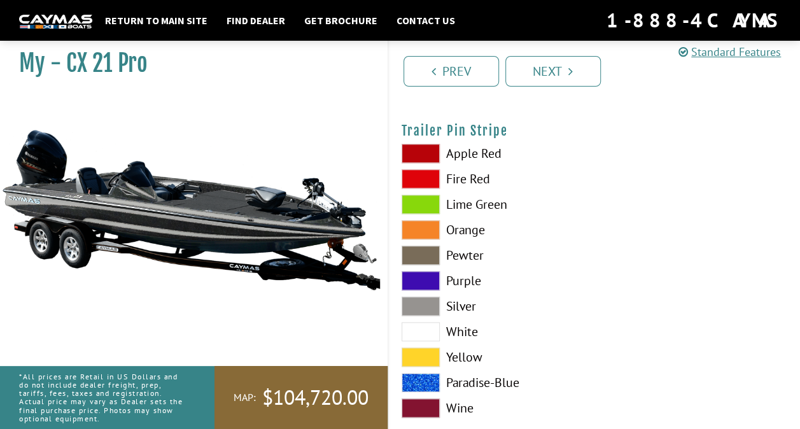
click at [471, 304] on label "Silver" at bounding box center [492, 306] width 180 height 19
click at [568, 76] on icon "Pagination" at bounding box center [570, 71] width 4 height 13
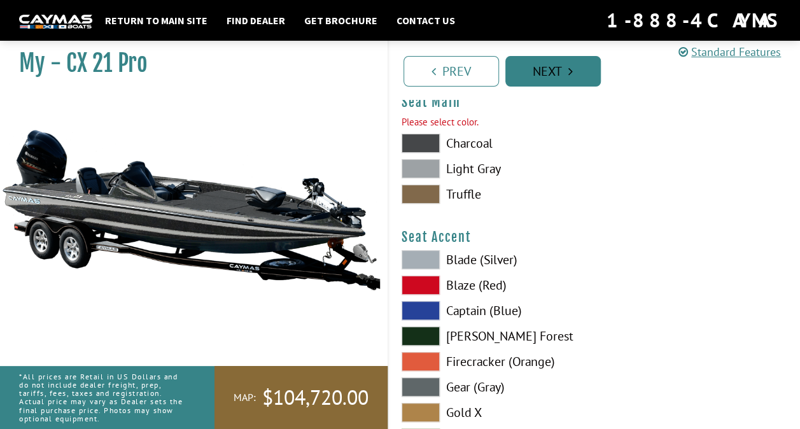
scroll to position [7316, 0]
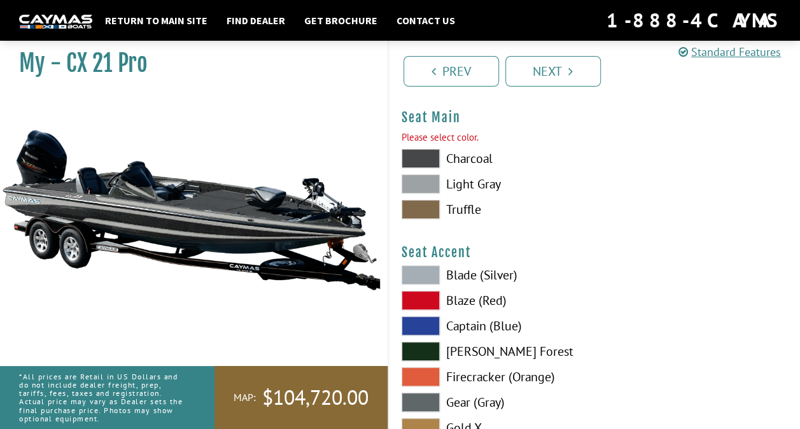
click at [480, 164] on label "Charcoal" at bounding box center [492, 158] width 180 height 19
click at [496, 182] on label "Light Gray" at bounding box center [492, 183] width 180 height 19
click at [489, 159] on label "Charcoal" at bounding box center [492, 158] width 180 height 19
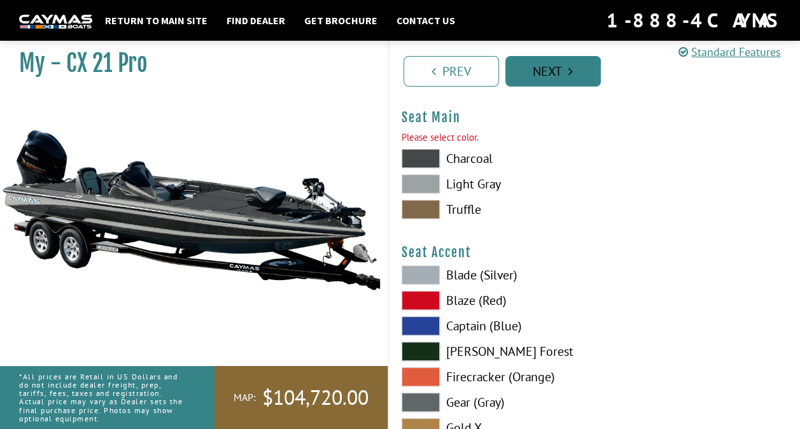
click at [568, 78] on link "Next" at bounding box center [552, 71] width 95 height 31
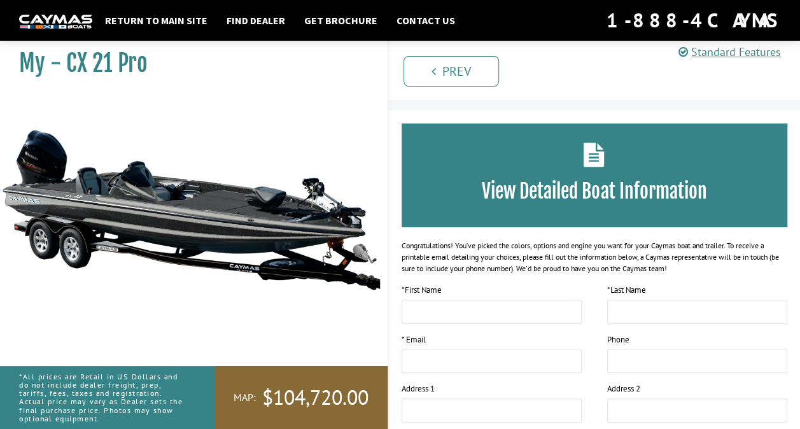
scroll to position [23, 0]
